Goal: Task Accomplishment & Management: Manage account settings

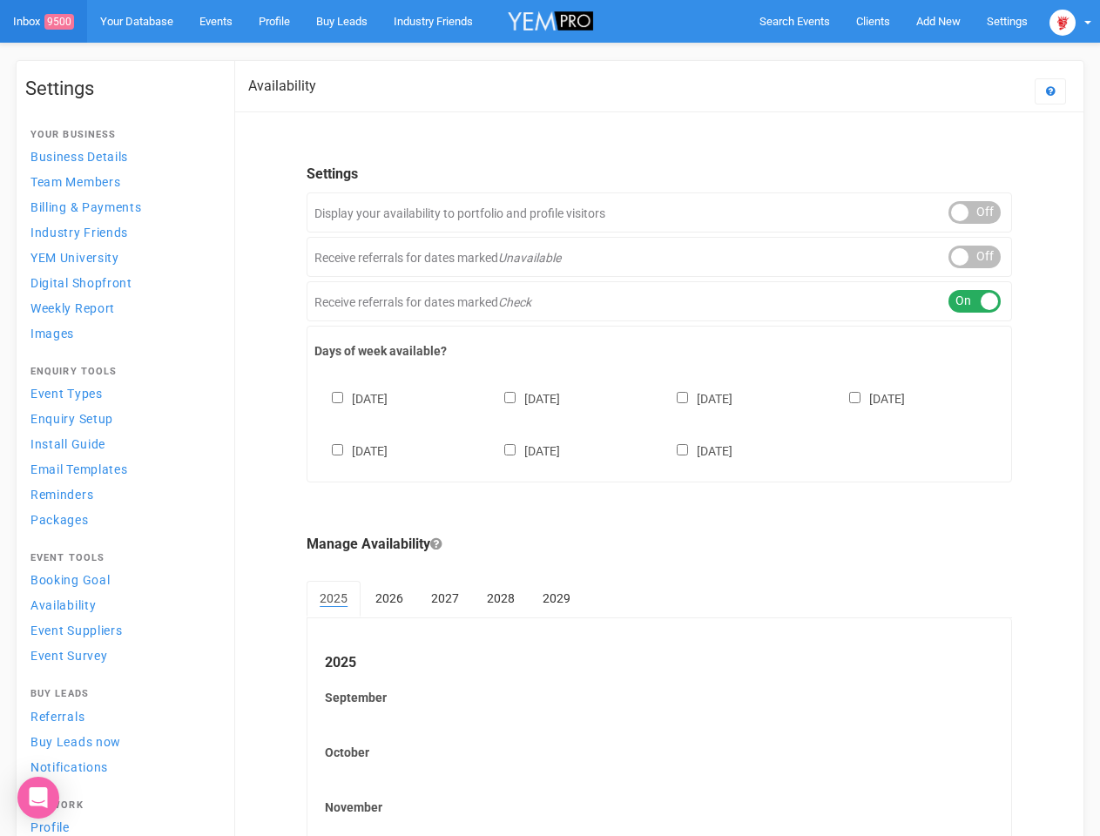
click at [550, 418] on div "[DATE] [DATE] [DATE] [DATE] [DATE] [DATE] [DATE]" at bounding box center [659, 416] width 690 height 105
click at [794, 21] on span "Search Events" at bounding box center [795, 21] width 71 height 13
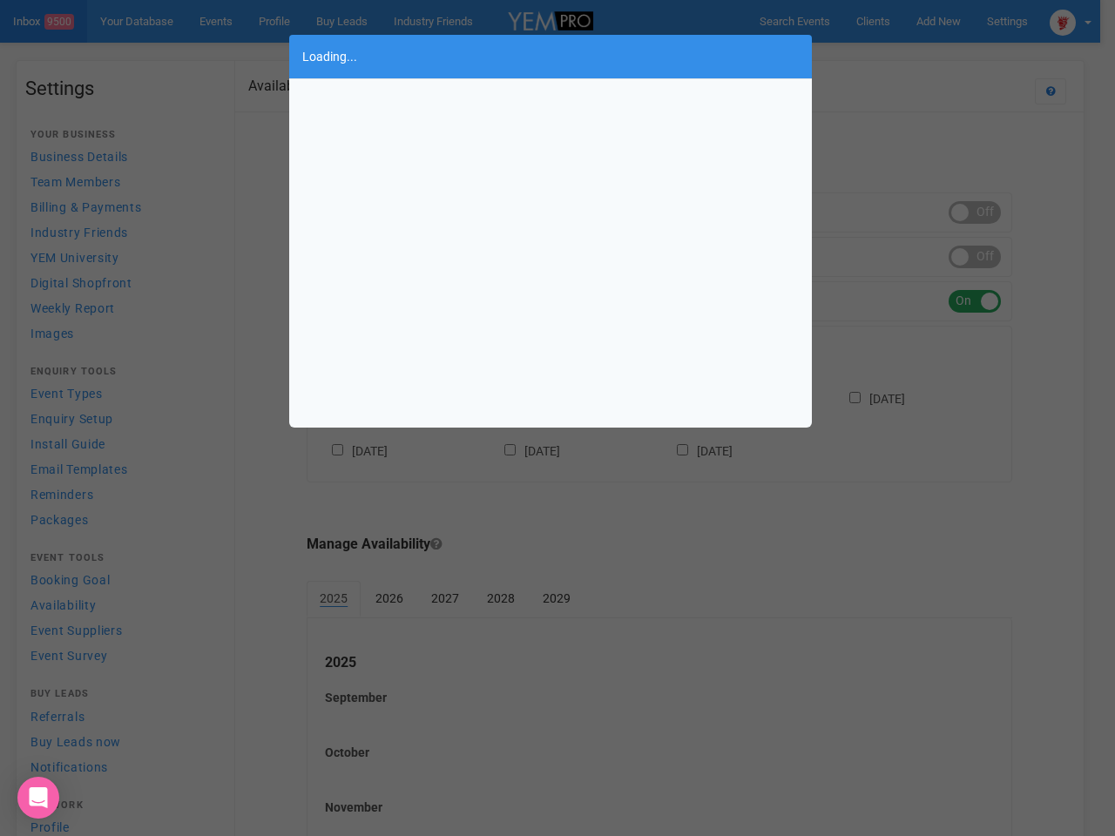
click at [938, 21] on div "Loading..." at bounding box center [557, 418] width 1115 height 836
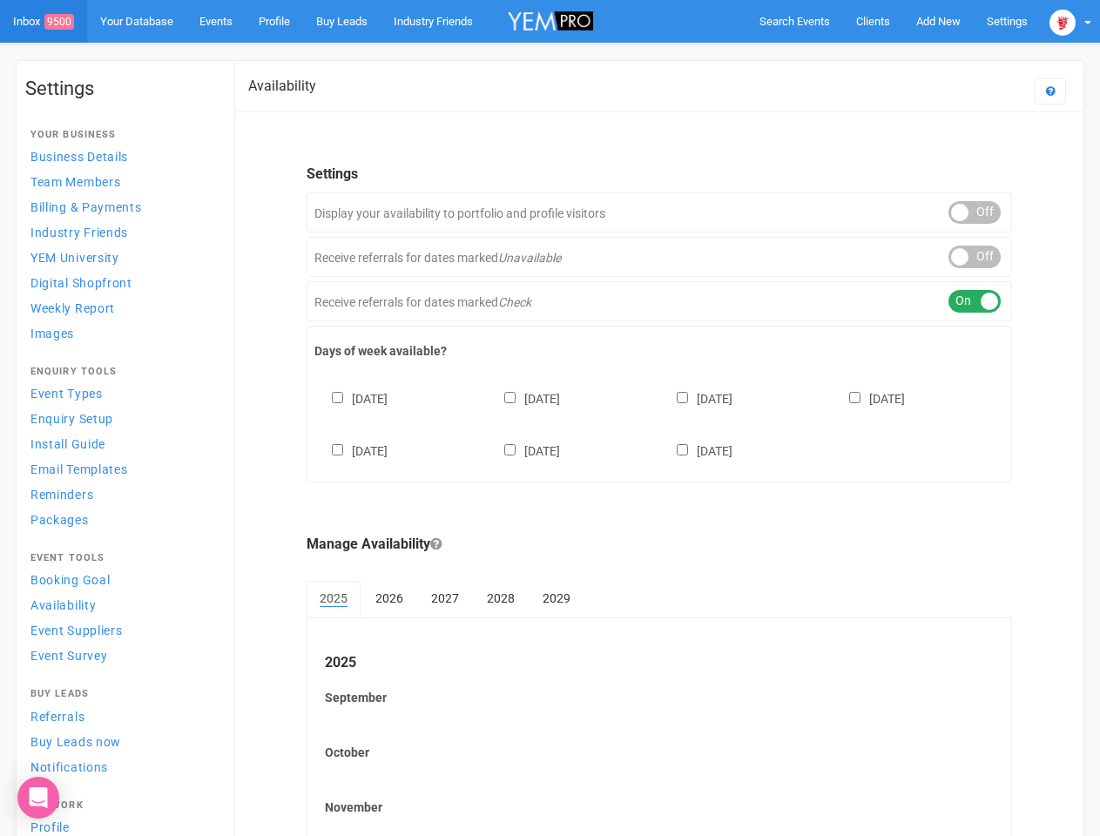
click at [898, 56] on body "Search Events Clients Add New New Client New Event New Enquiry Settings [GEOGRA…" at bounding box center [550, 504] width 1100 height 1008
click at [1071, 21] on img at bounding box center [1063, 23] width 26 height 26
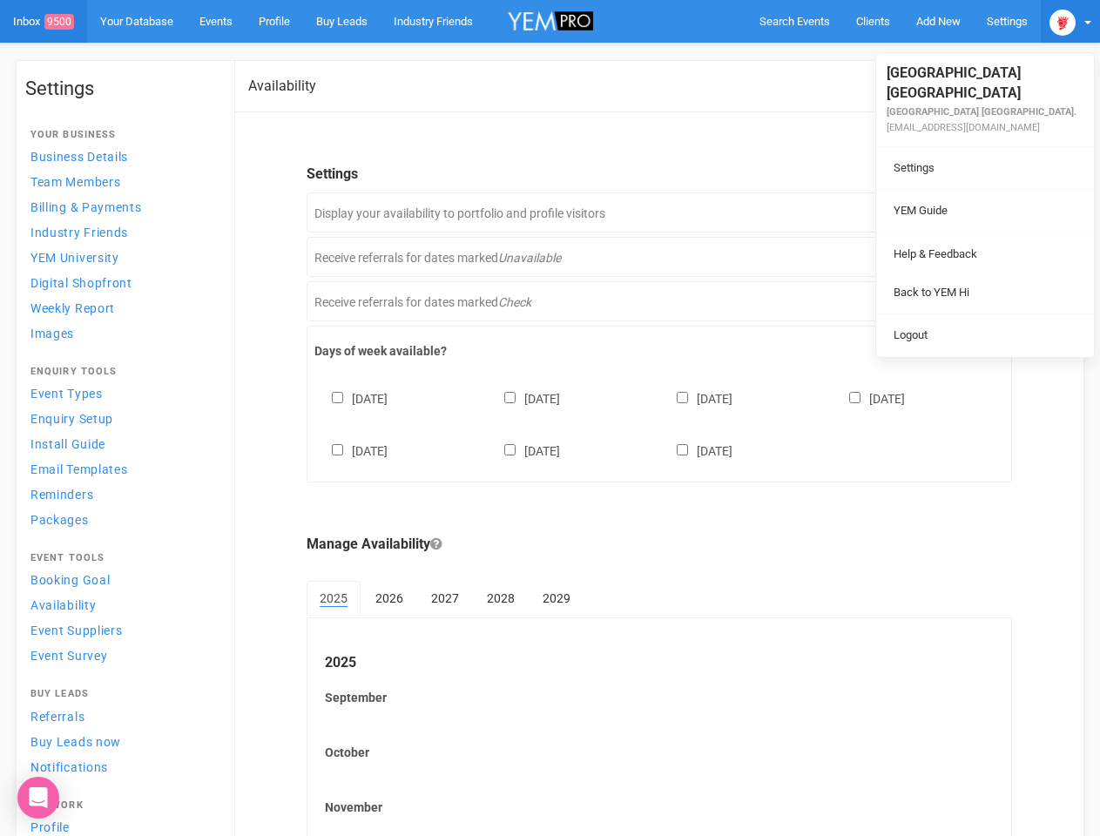
click at [975, 233] on li at bounding box center [985, 233] width 218 height 1
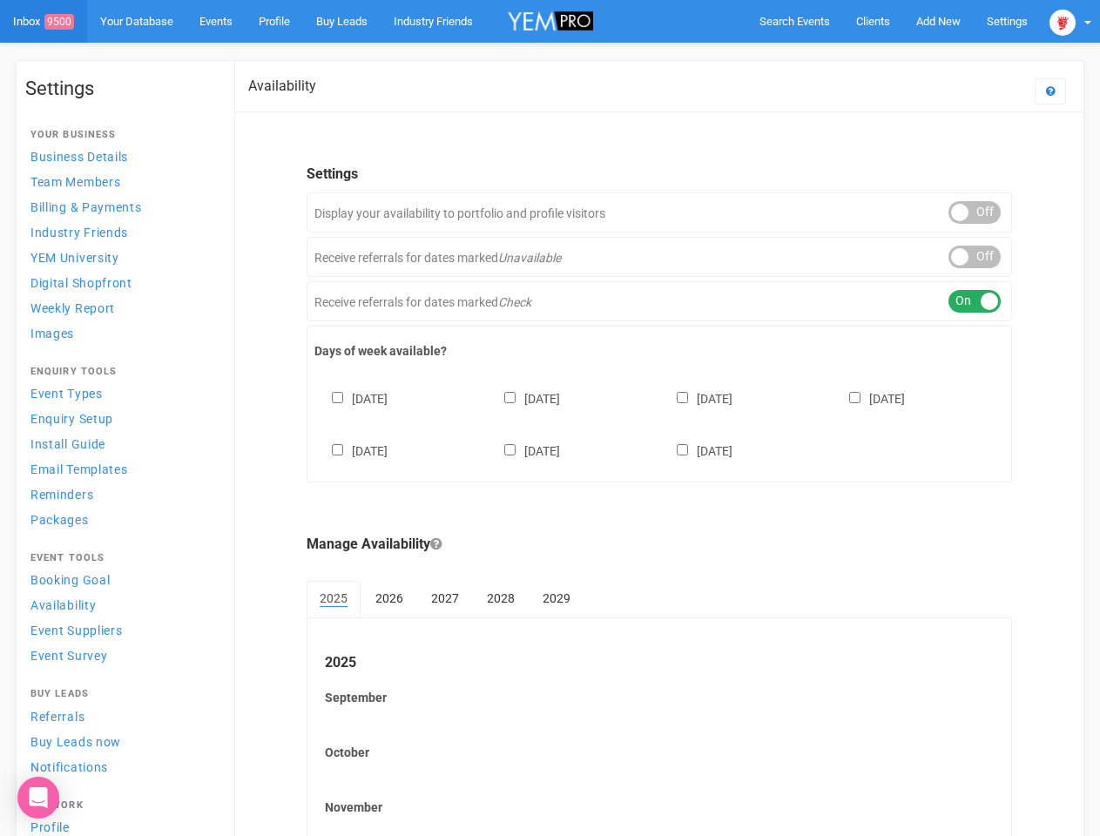
click at [975, 257] on div "ON OFF" at bounding box center [975, 257] width 52 height 23
click at [975, 301] on div "ON OFF" at bounding box center [975, 301] width 52 height 23
click at [659, 423] on div "[DATE] [DATE] [DATE] [DATE] [DATE] [DATE] [DATE]" at bounding box center [659, 416] width 690 height 105
